Goal: Task Accomplishment & Management: Use online tool/utility

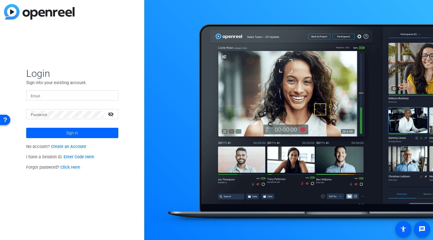
click at [80, 98] on input "Email" at bounding box center [72, 95] width 83 height 7
type input "brian.hernandez@pwc.com"
click at [26, 128] on button "Sign in" at bounding box center [72, 133] width 92 height 10
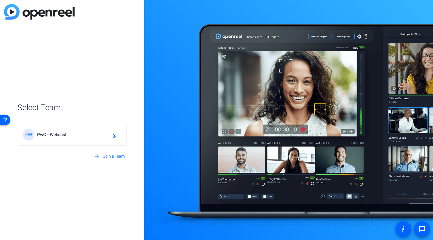
click at [73, 136] on span "PwC - Webcast" at bounding box center [73, 134] width 72 height 5
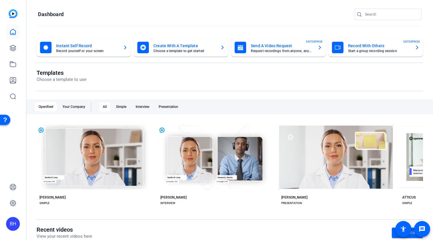
click at [368, 49] on mat-card-subtitle "Start a group recording session" at bounding box center [379, 50] width 62 height 3
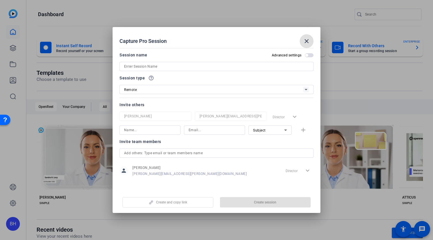
click at [172, 67] on input at bounding box center [216, 66] width 185 height 7
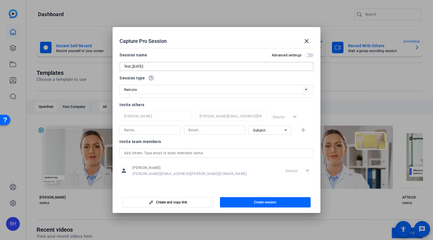
type input "Test_10/1/25"
click at [188, 89] on div "Remote" at bounding box center [213, 89] width 179 height 7
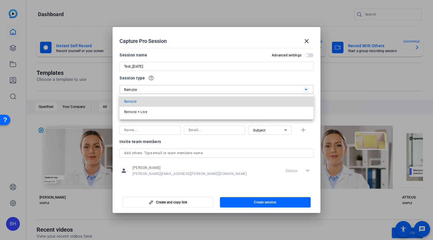
click at [167, 101] on mat-option "Remote" at bounding box center [217, 102] width 194 height 10
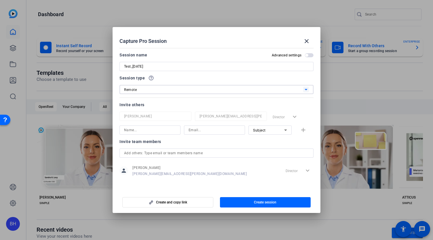
click at [167, 88] on div "Remote" at bounding box center [213, 89] width 179 height 7
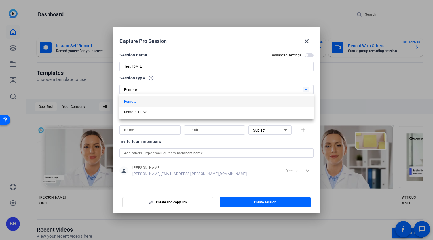
click at [156, 101] on mat-option "Remote" at bounding box center [217, 102] width 194 height 10
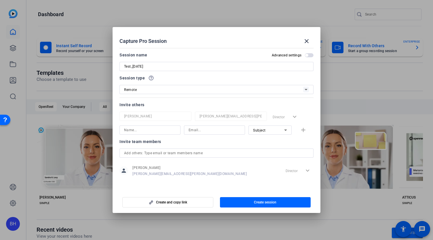
click at [308, 55] on span "button" at bounding box center [306, 55] width 3 height 3
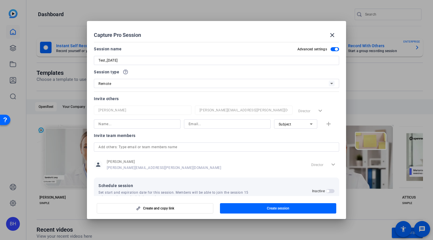
click at [331, 50] on span "button" at bounding box center [335, 49] width 9 height 4
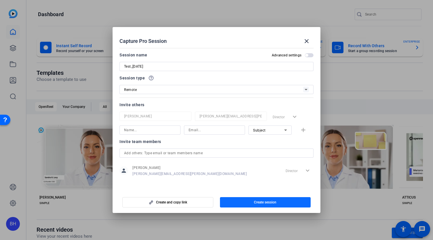
click at [259, 201] on span "Create session" at bounding box center [265, 202] width 22 height 5
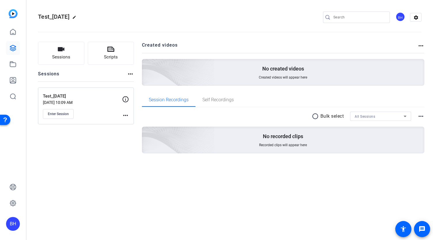
click at [126, 116] on mat-icon "more_horiz" at bounding box center [125, 115] width 7 height 7
click at [133, 123] on span "Edit Session" at bounding box center [140, 123] width 26 height 7
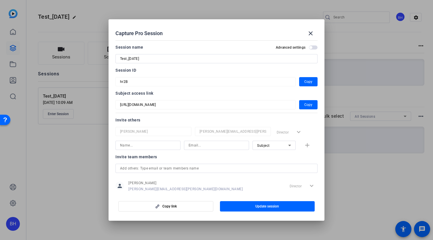
click at [127, 94] on div "Subject access link" at bounding box center [217, 93] width 202 height 7
click at [301, 105] on span "button" at bounding box center [308, 105] width 18 height 14
copy div "Subject access link"
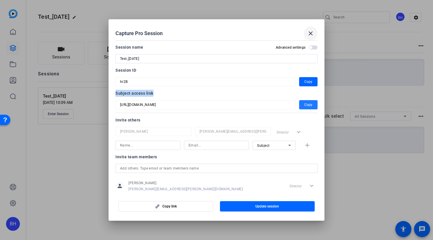
click at [312, 33] on mat-icon "close" at bounding box center [310, 33] width 7 height 7
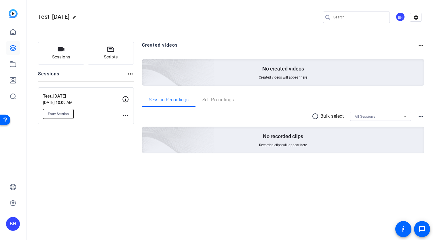
click at [62, 113] on span "Enter Session" at bounding box center [58, 114] width 21 height 5
click at [64, 113] on span "Enter Session" at bounding box center [58, 114] width 21 height 5
click at [12, 67] on icon at bounding box center [13, 64] width 6 height 5
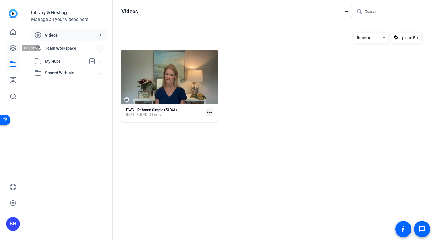
click at [12, 47] on icon at bounding box center [13, 48] width 7 height 7
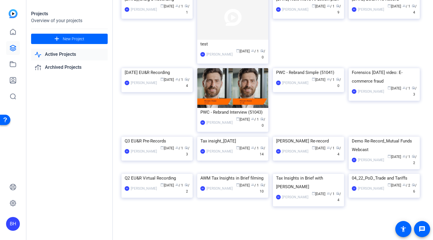
scroll to position [161, 0]
click at [160, 137] on img at bounding box center [157, 137] width 71 height 0
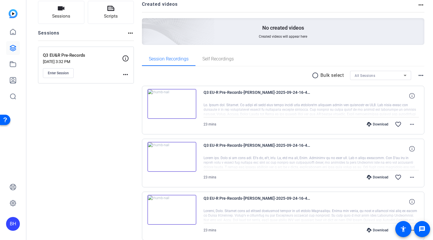
scroll to position [66, 0]
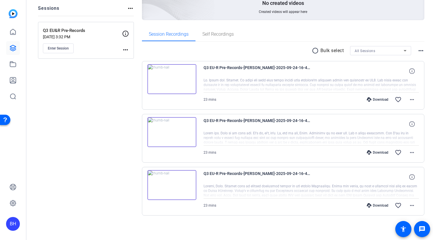
click at [207, 99] on span "23 mins" at bounding box center [210, 100] width 13 height 4
click at [210, 151] on span "23 mins" at bounding box center [210, 153] width 13 height 4
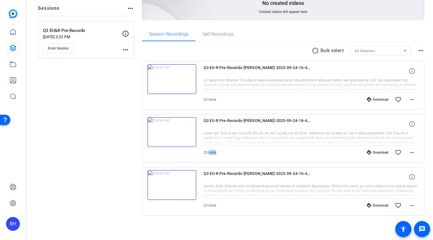
click at [210, 151] on span "23 mins" at bounding box center [210, 153] width 13 height 4
click at [215, 204] on span "23 mins" at bounding box center [210, 206] width 13 height 4
click at [171, 184] on img at bounding box center [172, 185] width 49 height 30
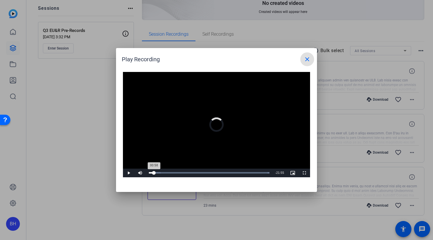
click at [154, 175] on div "Loaded : 100.00% 00:58 00:58" at bounding box center [209, 173] width 126 height 9
click at [157, 174] on div "Loaded : 100.00% 01:28 01:00" at bounding box center [209, 173] width 126 height 9
click at [161, 174] on div "Loaded : 100.00% 02:17 01:29" at bounding box center [209, 172] width 121 height 1
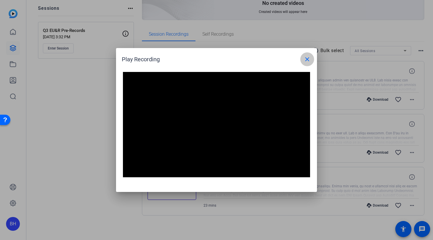
click at [309, 60] on mat-icon "close" at bounding box center [307, 59] width 7 height 7
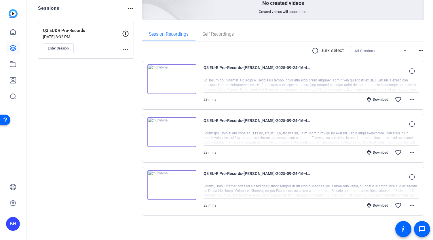
click at [115, 165] on div "Sessions Scripts Sessions more_horiz Q3 EU&R Pre-Records Aug 28, 2025 @ 3:32 PM…" at bounding box center [86, 105] width 96 height 258
click at [129, 148] on div "Sessions Scripts Sessions more_horiz Q3 EU&R Pre-Records Aug 28, 2025 @ 3:32 PM…" at bounding box center [86, 105] width 96 height 258
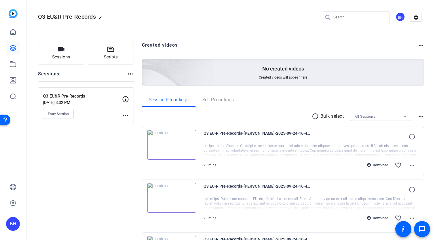
click at [15, 15] on img at bounding box center [13, 13] width 9 height 9
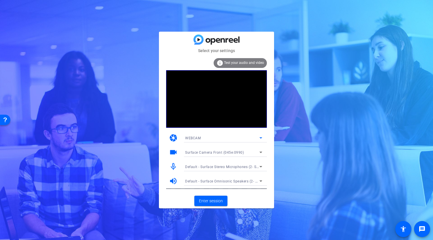
click at [245, 139] on div "WEBCAM" at bounding box center [222, 138] width 74 height 7
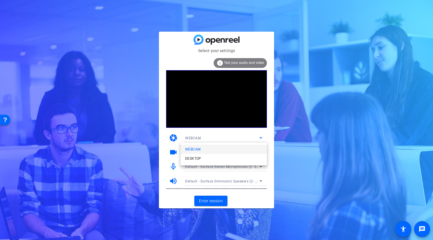
click at [284, 133] on div at bounding box center [216, 120] width 433 height 240
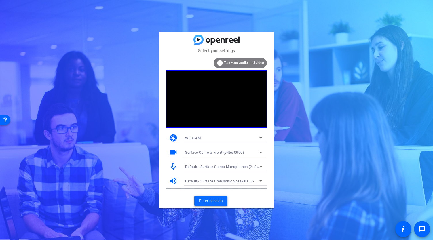
click at [218, 202] on span "Enter session" at bounding box center [211, 201] width 24 height 6
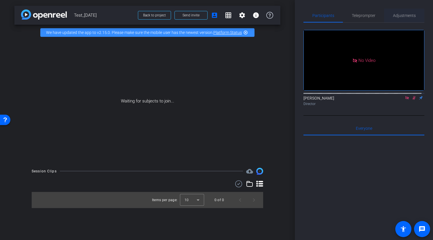
click at [399, 18] on span "Adjustments" at bounding box center [404, 16] width 23 height 14
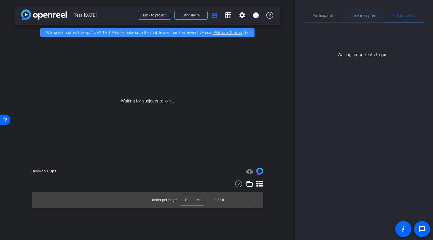
click at [357, 18] on span "Teleprompter" at bounding box center [364, 16] width 24 height 4
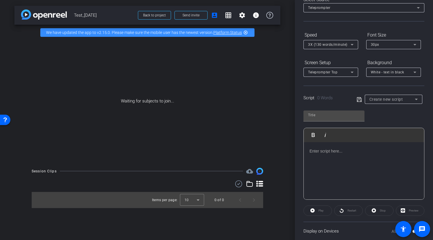
scroll to position [43, 0]
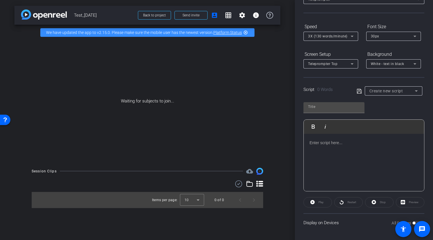
click at [323, 150] on div at bounding box center [364, 163] width 120 height 58
click at [340, 105] on input "text" at bounding box center [334, 106] width 52 height 7
click at [373, 101] on div "Play Play from this location Play Selected Play and display the selected text o…" at bounding box center [364, 145] width 121 height 94
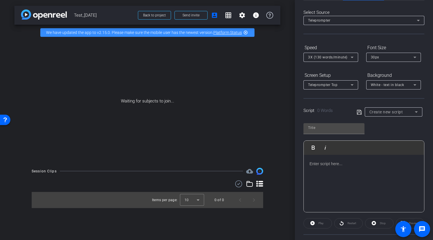
scroll to position [21, 0]
click at [349, 56] on icon at bounding box center [352, 58] width 7 height 7
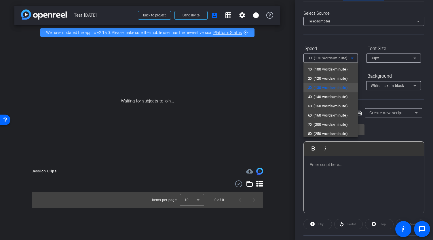
click at [349, 56] on div at bounding box center [216, 120] width 433 height 240
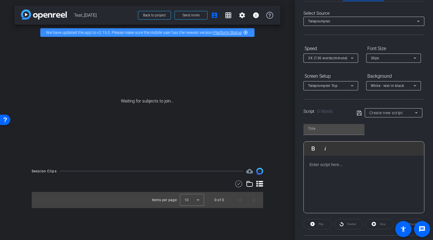
scroll to position [43, 0]
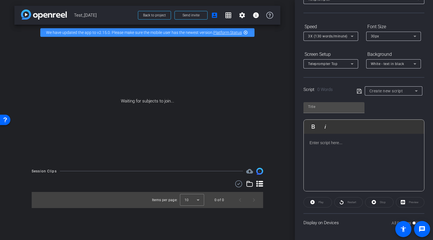
click at [175, 133] on div "Waiting for subjects to join..." at bounding box center [147, 101] width 266 height 122
